Goal: Communication & Community: Connect with others

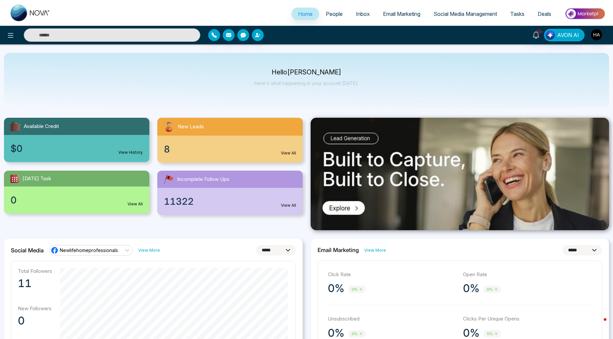
select select "*"
click at [335, 15] on span "People" at bounding box center [334, 14] width 17 height 7
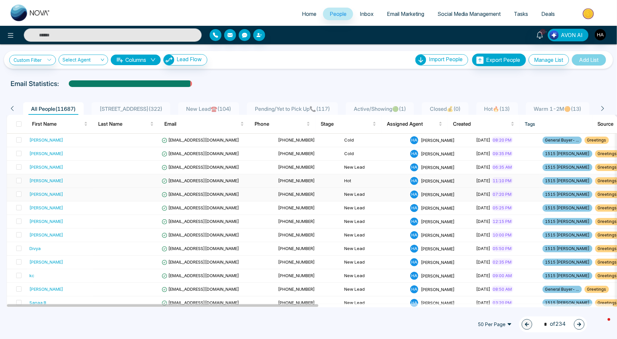
click at [47, 181] on div "[PERSON_NAME]" at bounding box center [46, 180] width 34 height 7
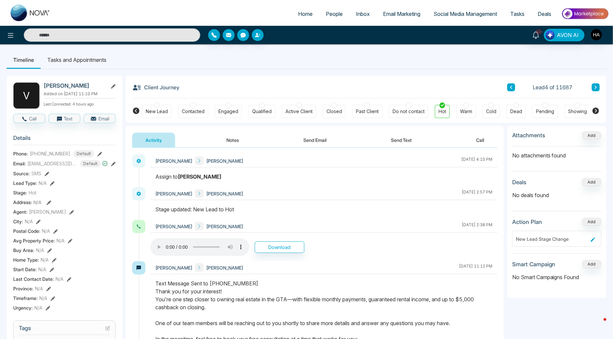
click at [111, 166] on icon at bounding box center [113, 164] width 5 height 5
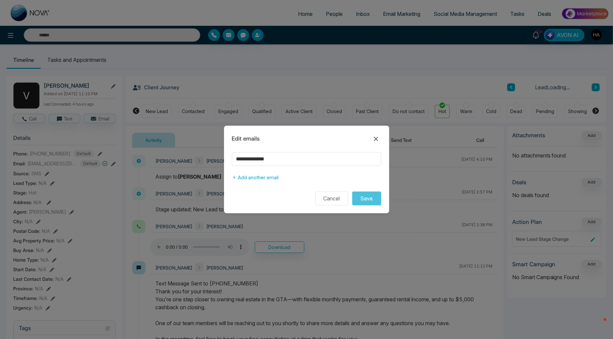
drag, startPoint x: 247, startPoint y: 150, endPoint x: 251, endPoint y: 156, distance: 7.3
click at [247, 151] on div "**********" at bounding box center [306, 170] width 165 height 88
click at [251, 156] on input "**********" at bounding box center [306, 159] width 149 height 14
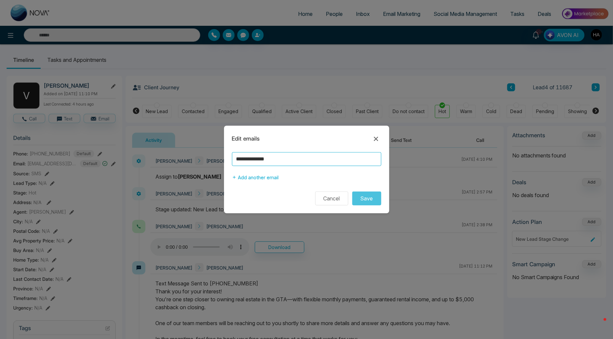
scroll to position [0, 41]
click at [331, 201] on button "Cancel" at bounding box center [331, 198] width 33 height 14
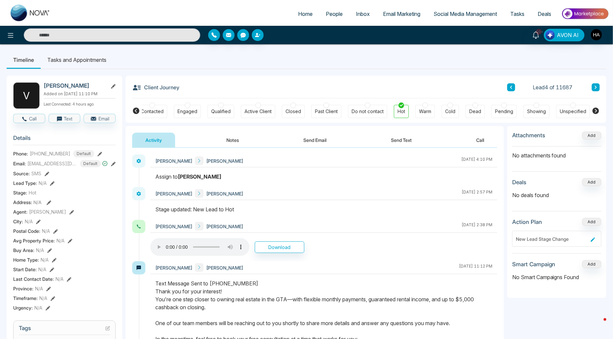
click at [394, 142] on button "Send Text" at bounding box center [401, 140] width 47 height 15
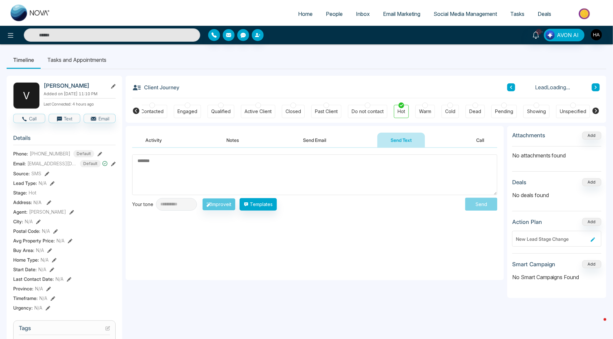
click at [282, 177] on textarea at bounding box center [314, 174] width 365 height 41
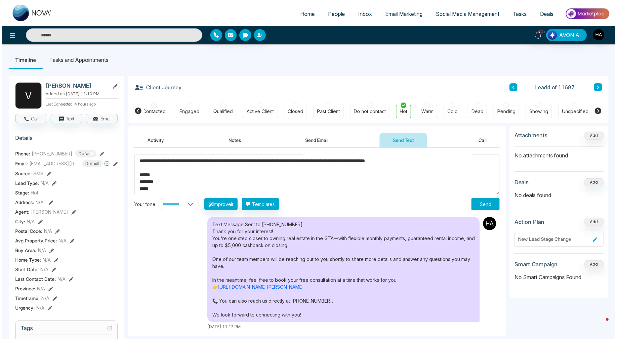
scroll to position [37, 0]
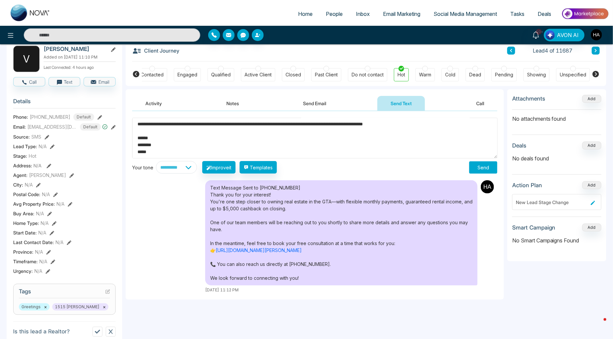
type textarea "**********"
click at [482, 169] on button "Send" at bounding box center [484, 167] width 28 height 12
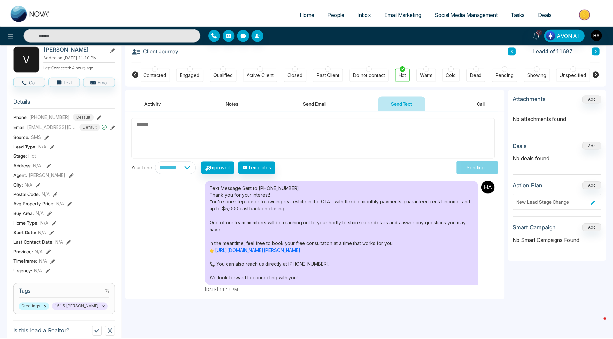
scroll to position [0, 0]
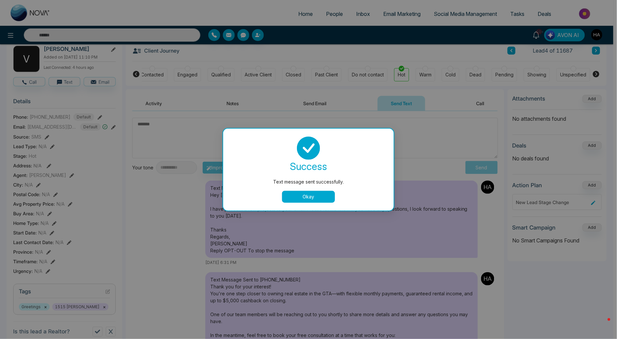
click at [285, 194] on button "Okay" at bounding box center [308, 197] width 53 height 12
